Goal: Task Accomplishment & Management: Use online tool/utility

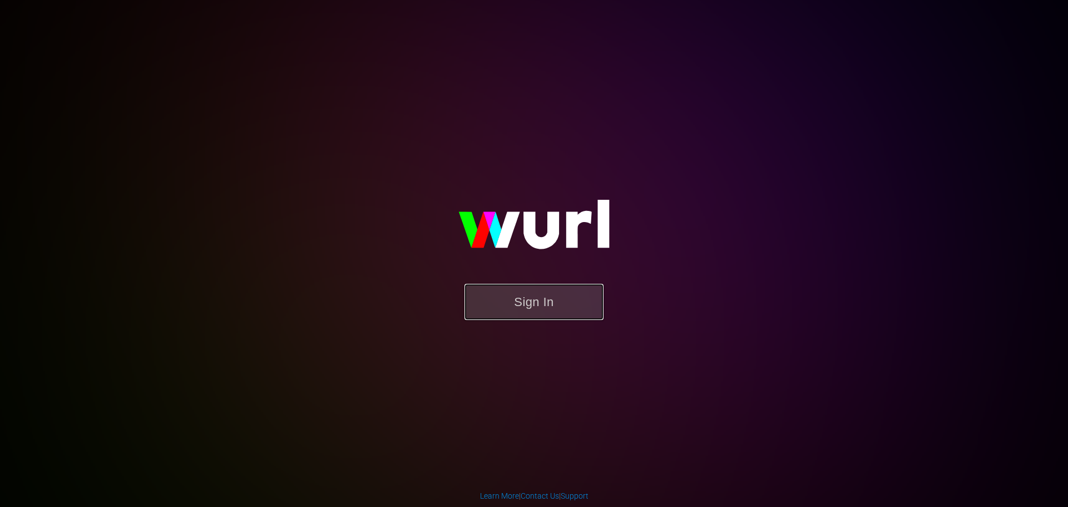
click at [559, 296] on button "Sign In" at bounding box center [534, 302] width 139 height 36
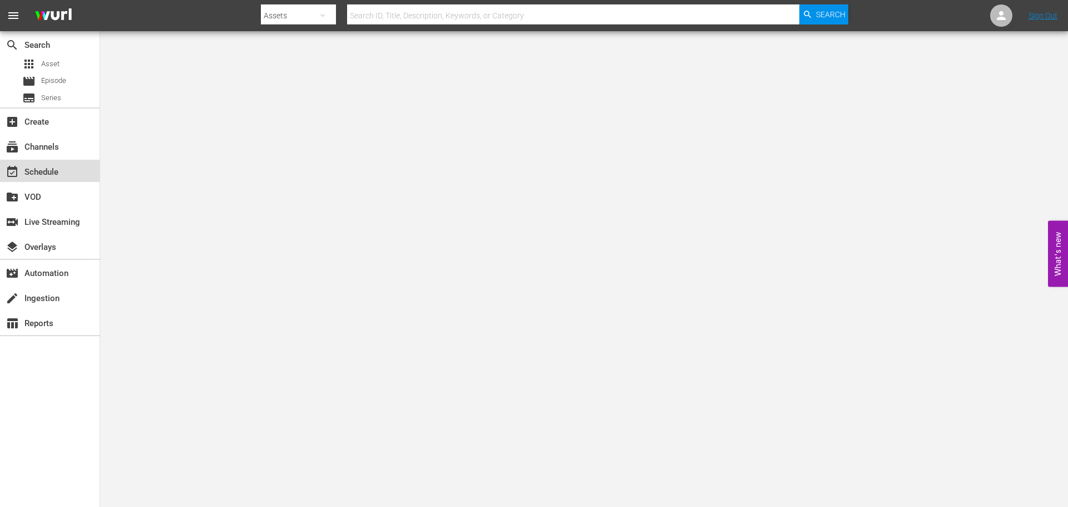
click at [43, 174] on div "event_available Schedule" at bounding box center [31, 170] width 62 height 10
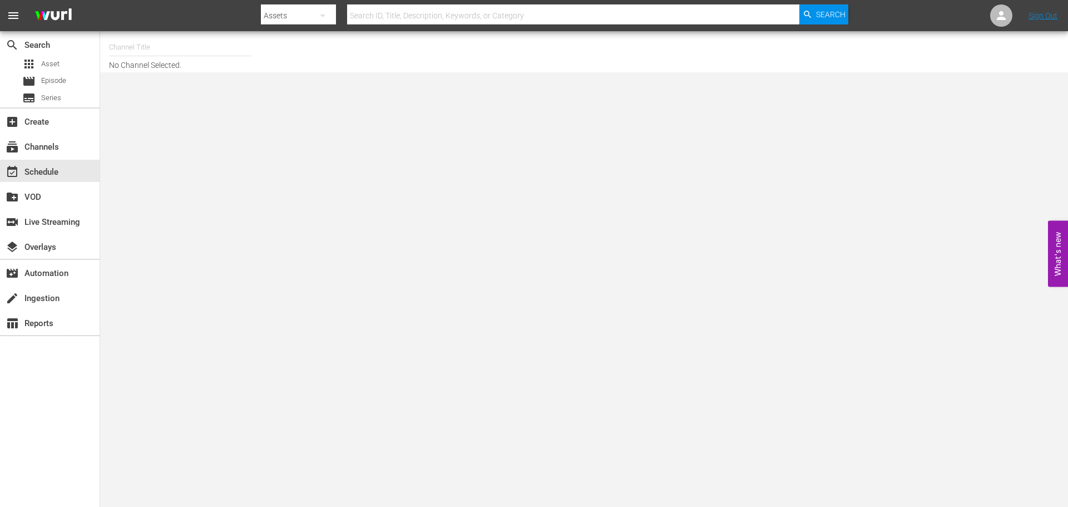
click at [320, 17] on icon "button" at bounding box center [322, 15] width 13 height 13
click at [303, 50] on div "Channels" at bounding box center [296, 47] width 45 height 18
click at [52, 67] on span "Asset" at bounding box center [50, 63] width 18 height 11
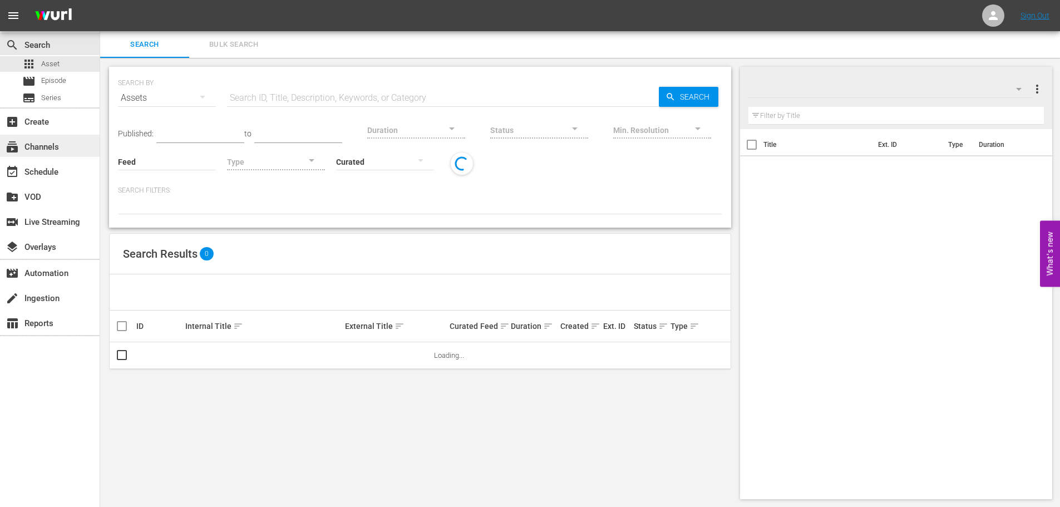
click at [51, 147] on div "subscriptions Channels" at bounding box center [31, 145] width 62 height 10
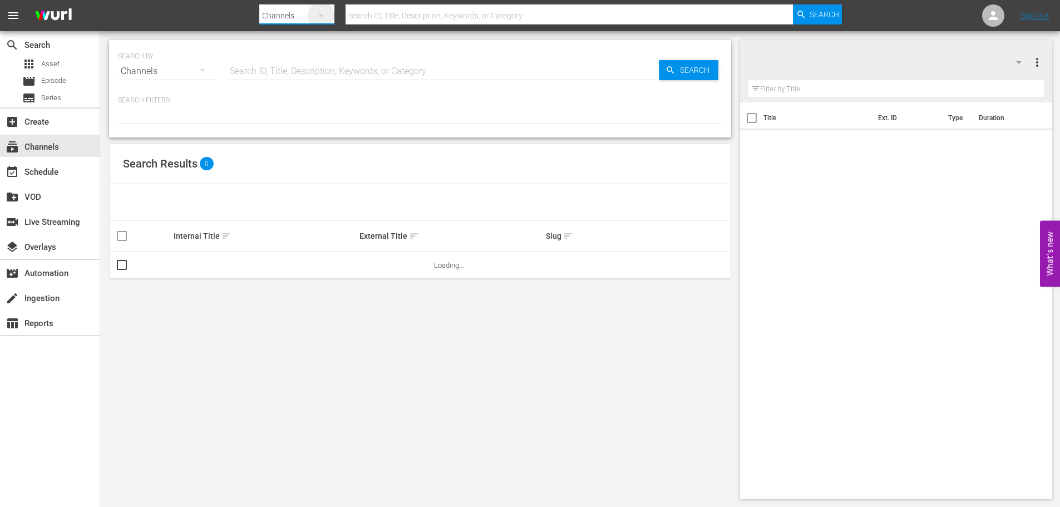
click at [320, 16] on icon "button" at bounding box center [321, 15] width 6 height 3
click at [375, 14] on div "Channels Series Episodes Assets" at bounding box center [530, 253] width 1060 height 507
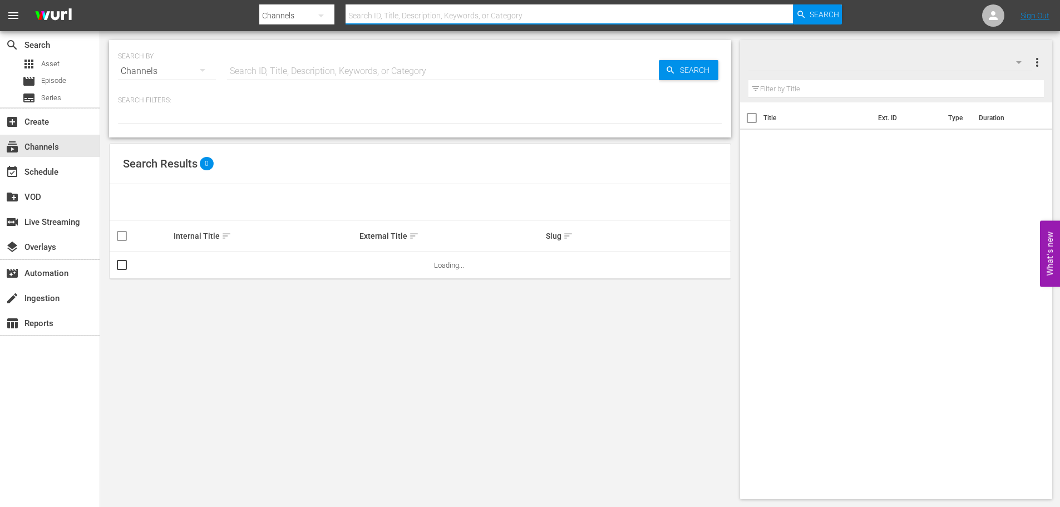
click at [386, 17] on input "text" at bounding box center [570, 15] width 448 height 27
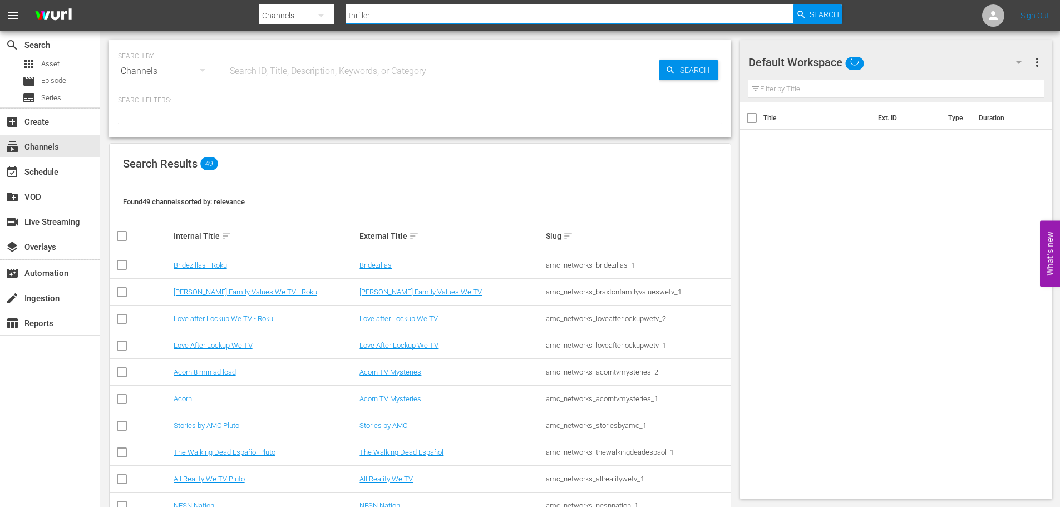
type input "thrillers"
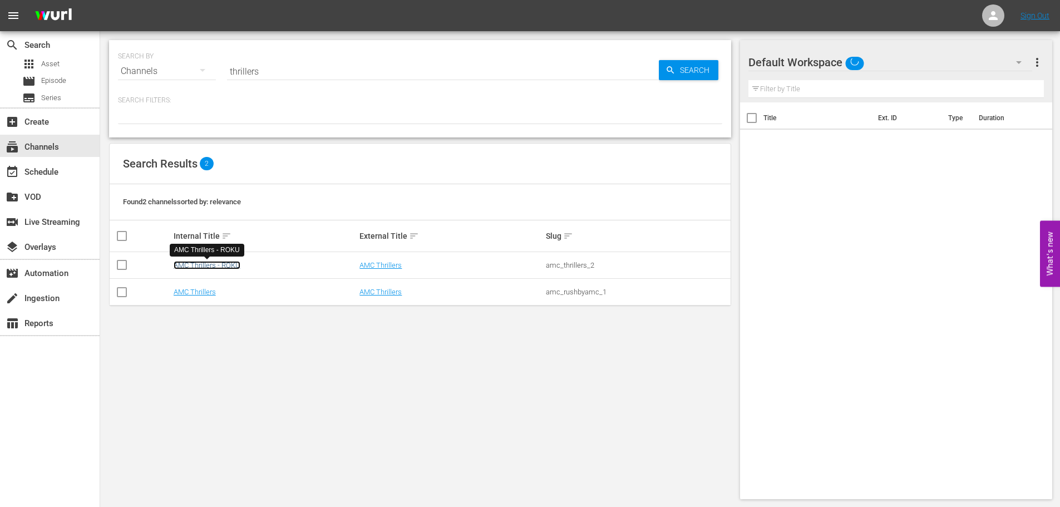
click at [206, 264] on link "AMC Thrillers - ROKU" at bounding box center [207, 265] width 67 height 8
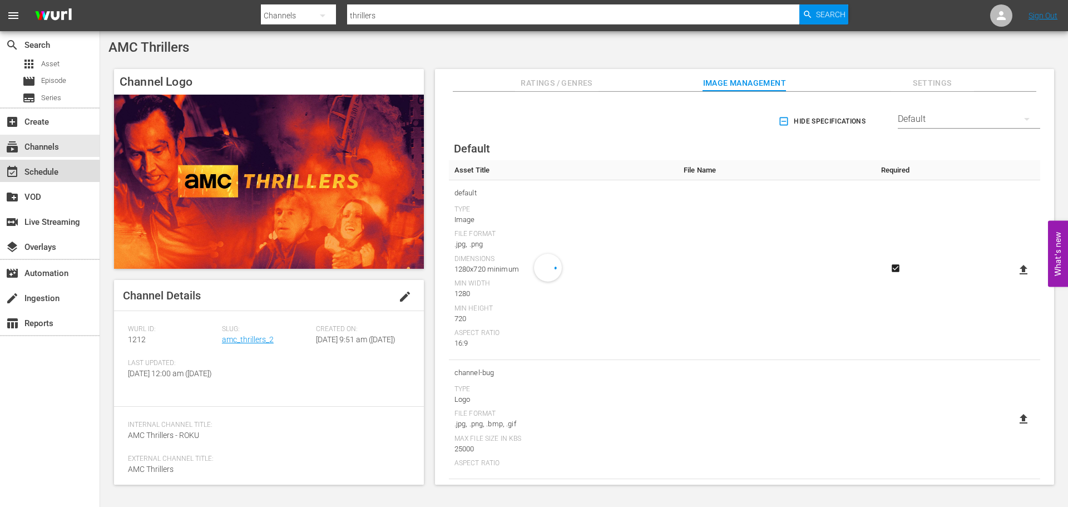
click at [38, 170] on div "event_available Schedule" at bounding box center [31, 170] width 62 height 10
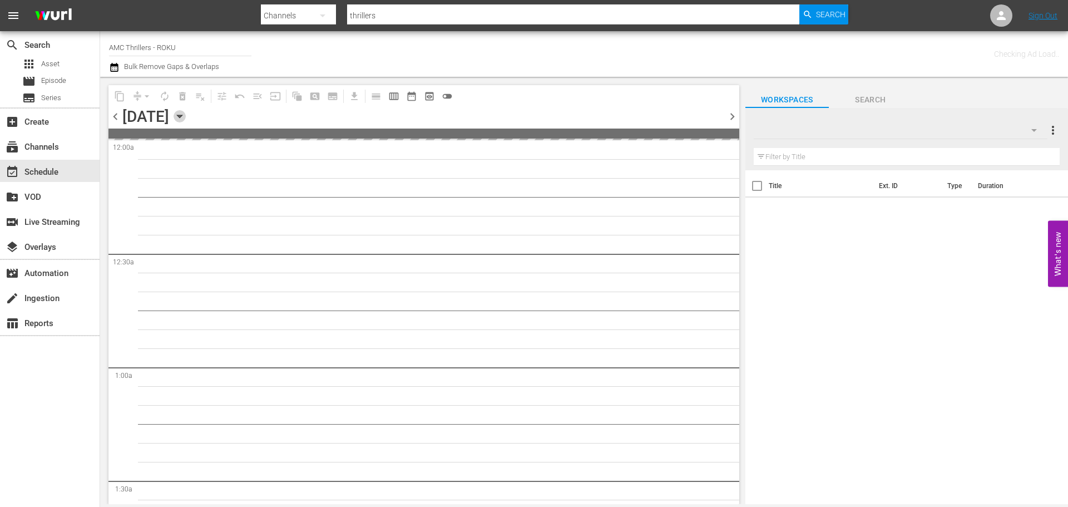
click at [186, 118] on icon "button" at bounding box center [180, 116] width 12 height 12
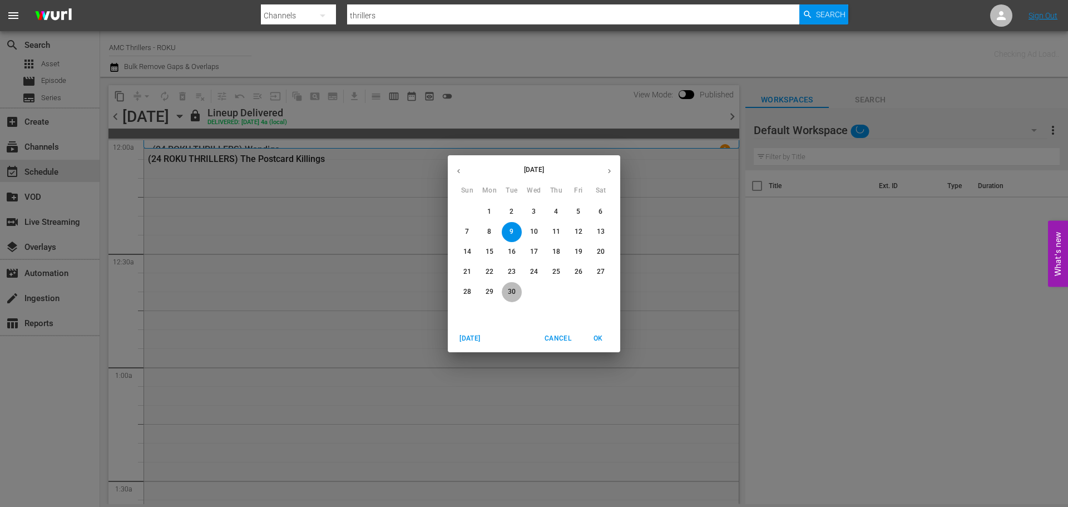
click at [516, 287] on span "30" at bounding box center [512, 291] width 20 height 9
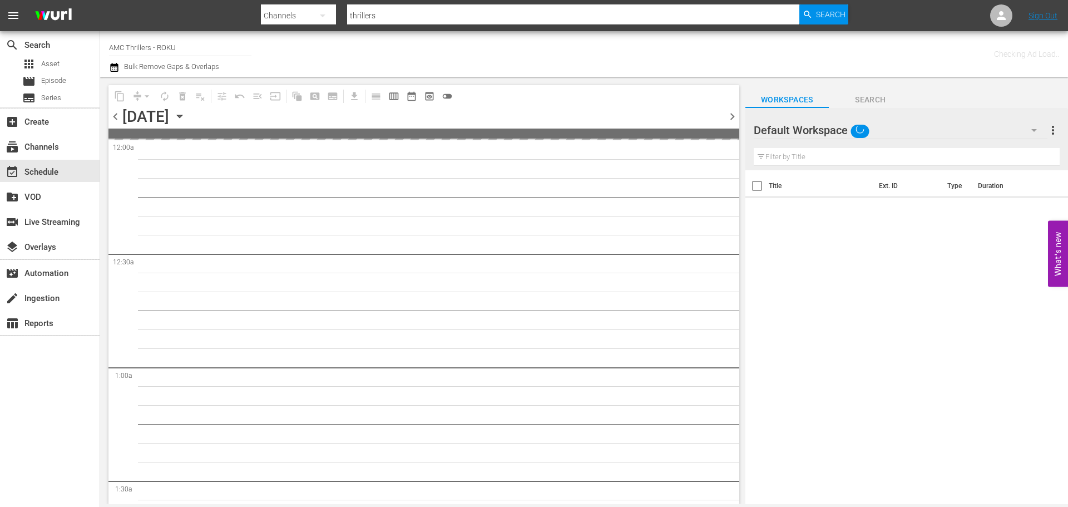
click at [182, 117] on icon "button" at bounding box center [179, 116] width 5 height 3
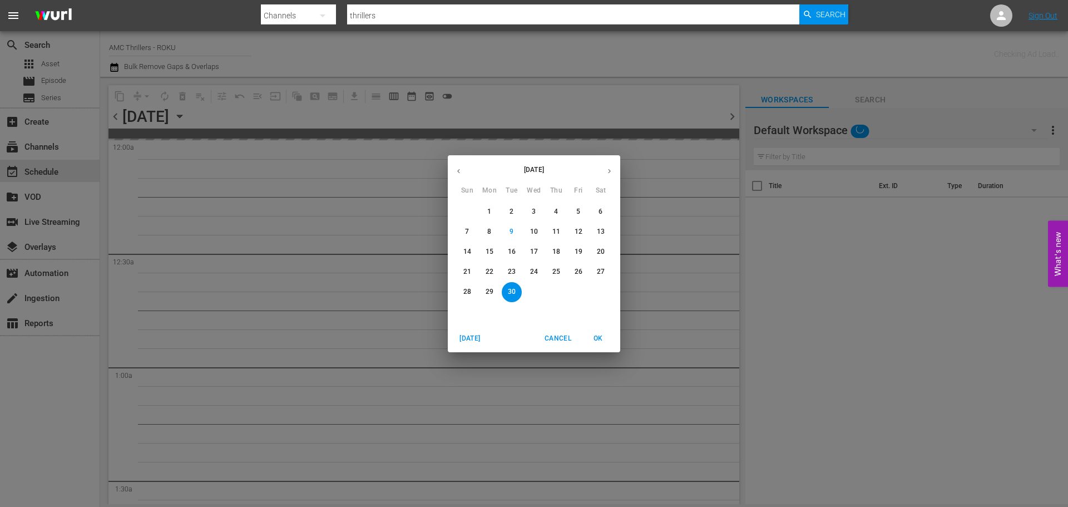
click at [611, 171] on icon "button" at bounding box center [609, 171] width 8 height 8
click at [534, 214] on p "1" at bounding box center [534, 211] width 4 height 9
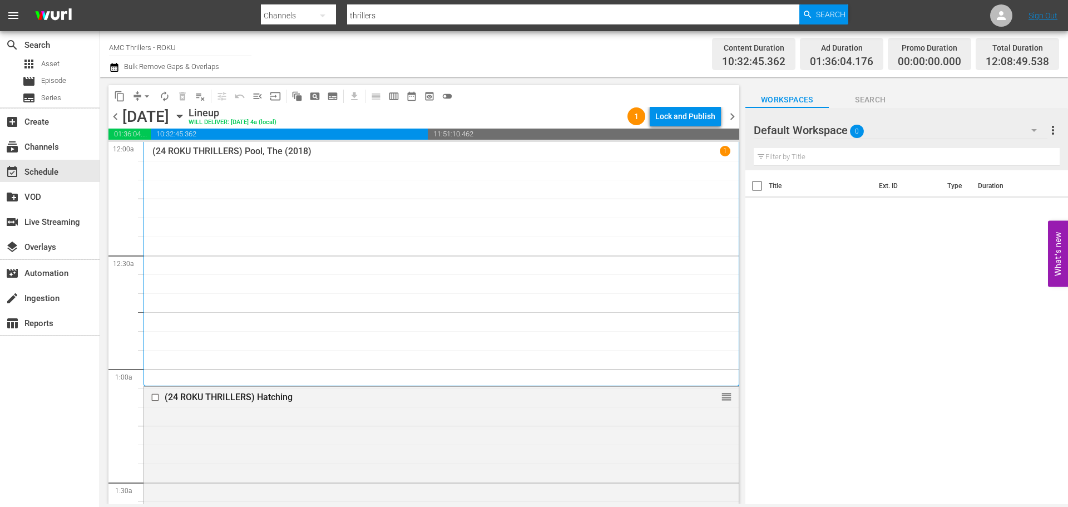
click at [282, 228] on div "(24 ROKU THRILLERS) Pool, The (2018) 1" at bounding box center [441, 264] width 578 height 236
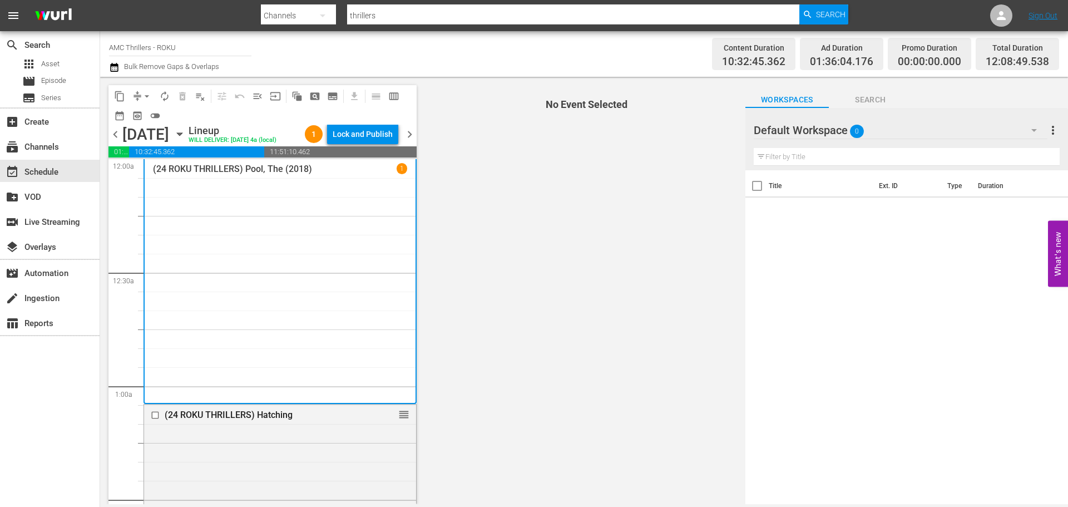
click at [189, 180] on div "(24 ROKU THRILLERS) Pool, The (2018) 1" at bounding box center [280, 281] width 273 height 245
click at [154, 199] on div "(24 ROKU THRILLERS) Pool, The (2018) 1" at bounding box center [280, 281] width 254 height 236
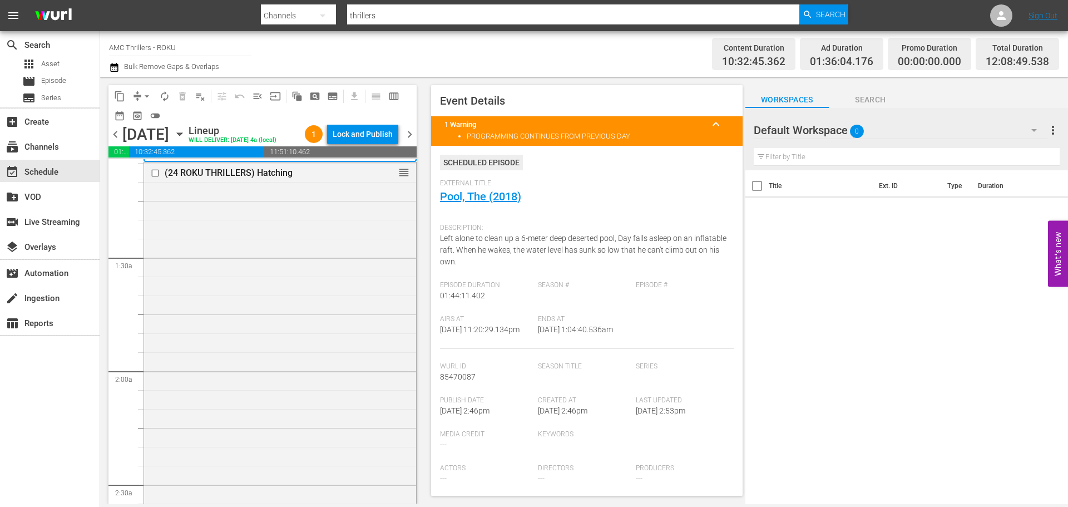
scroll to position [223, 0]
